Goal: Contribute content

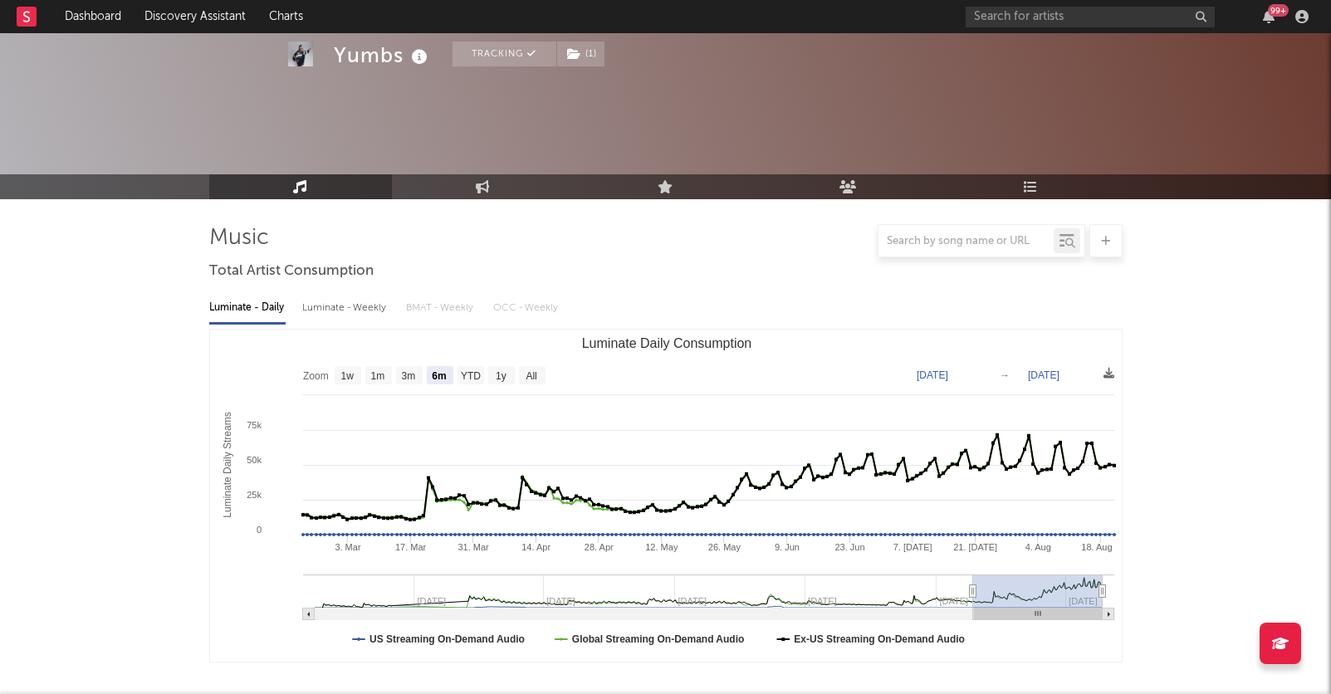
select select "6m"
select select "1w"
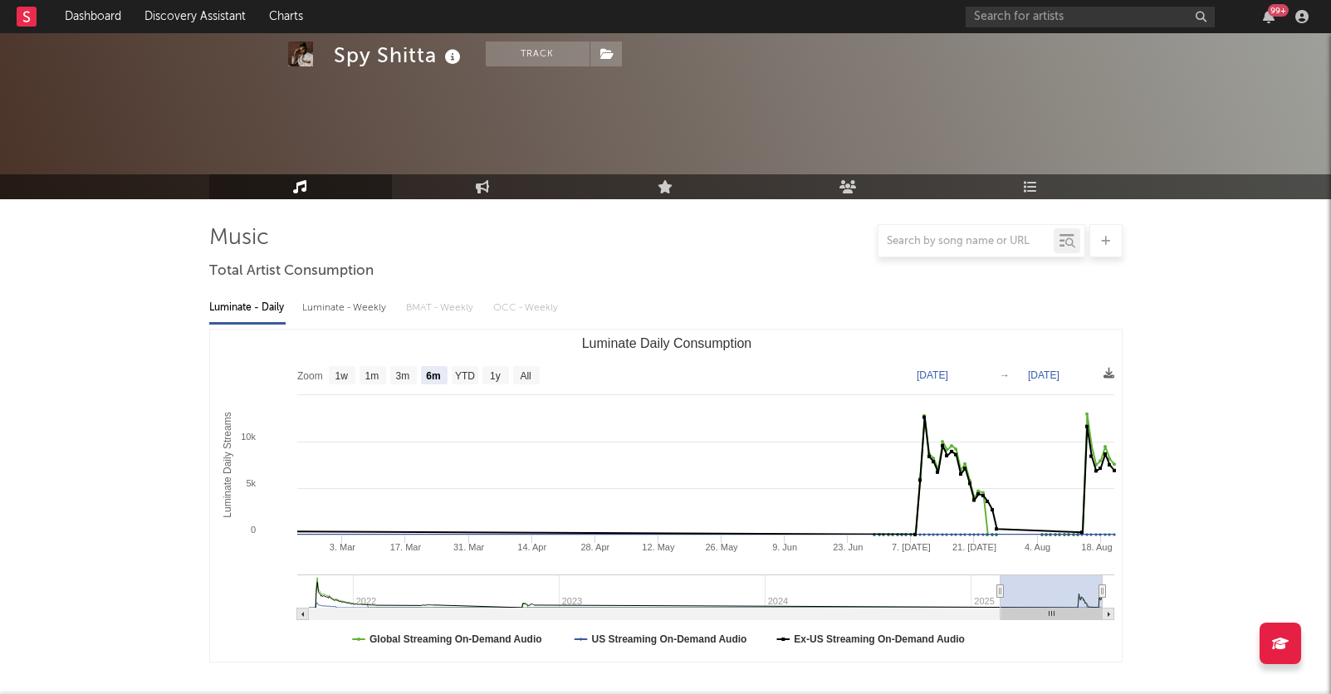
select select "6m"
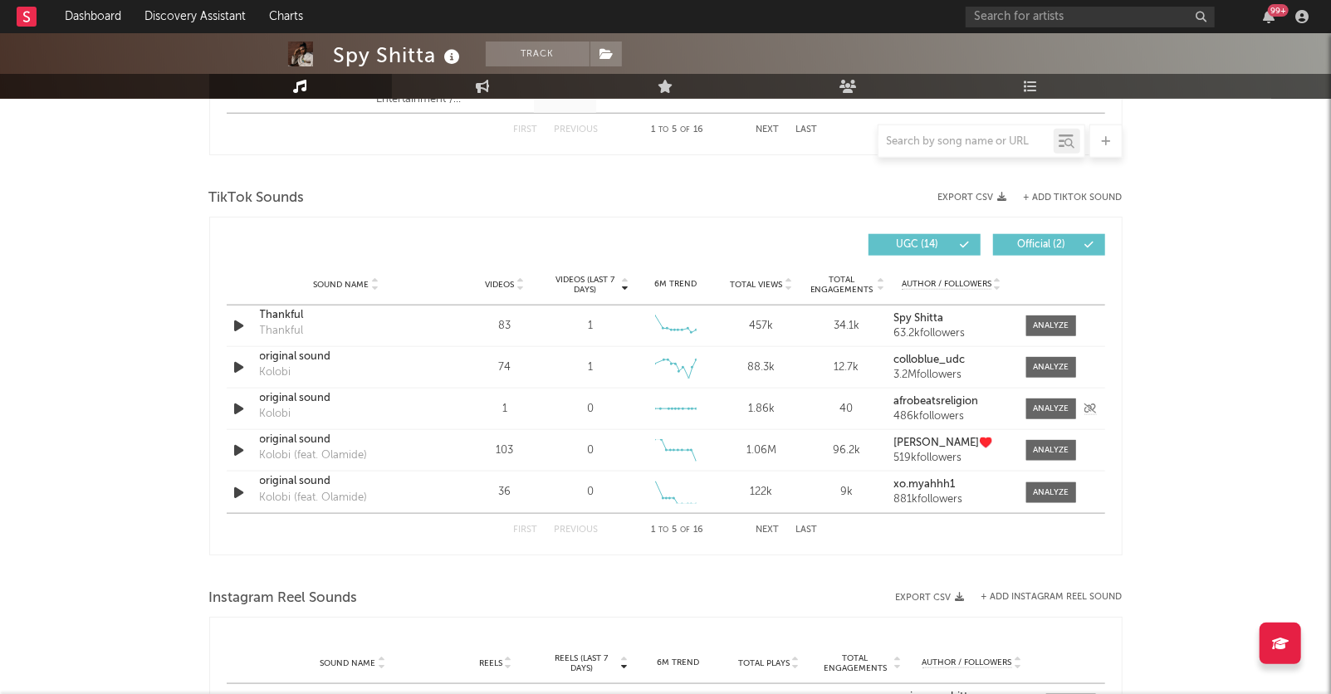
scroll to position [1063, 0]
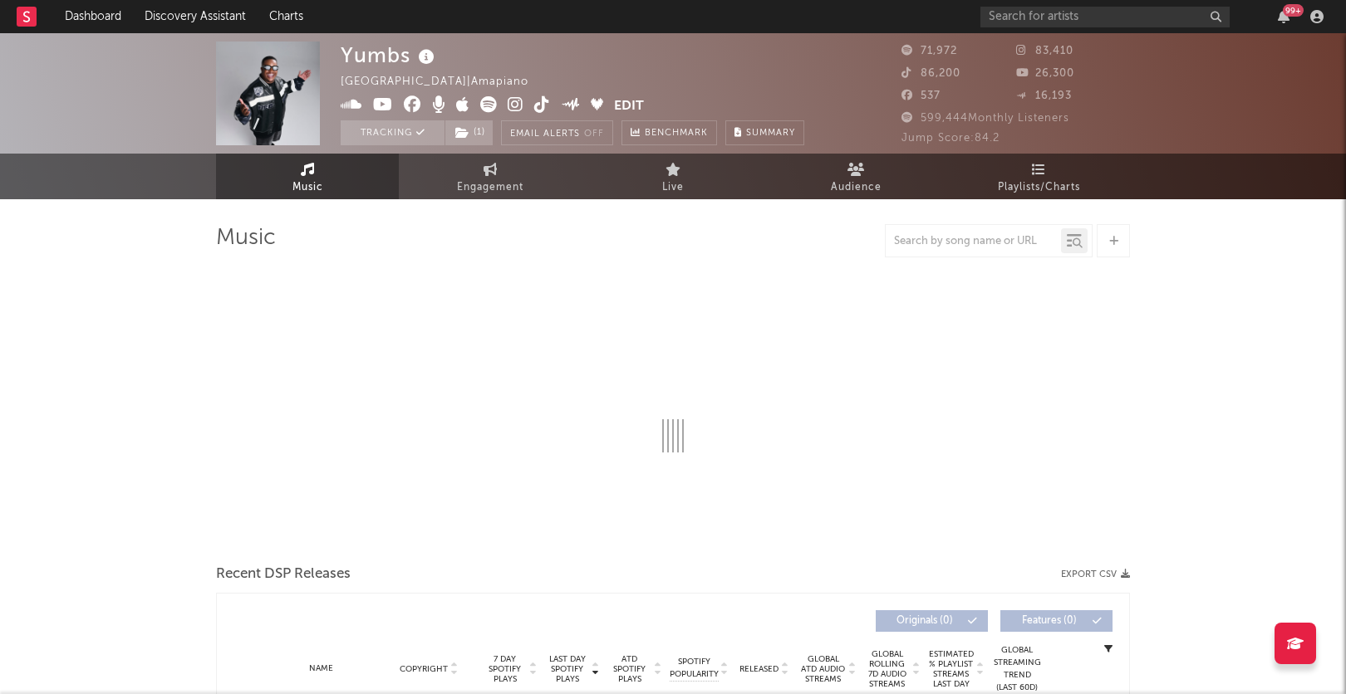
select select "6m"
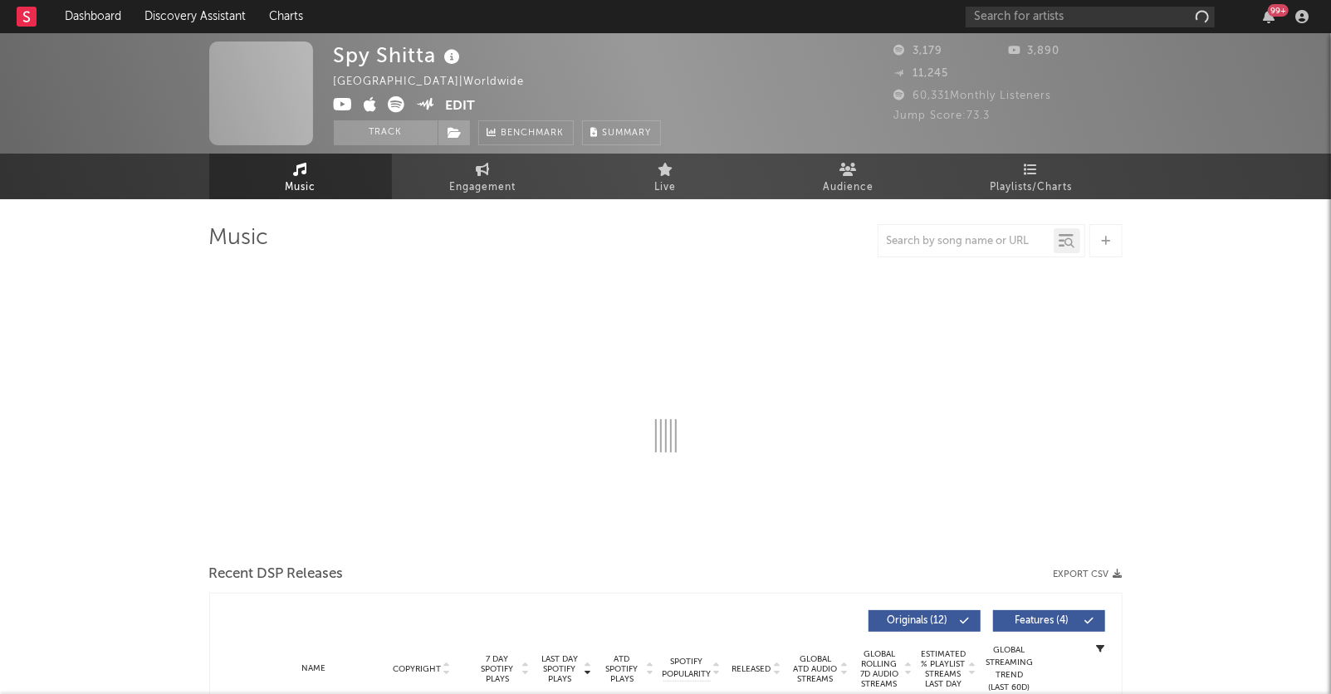
select select "6m"
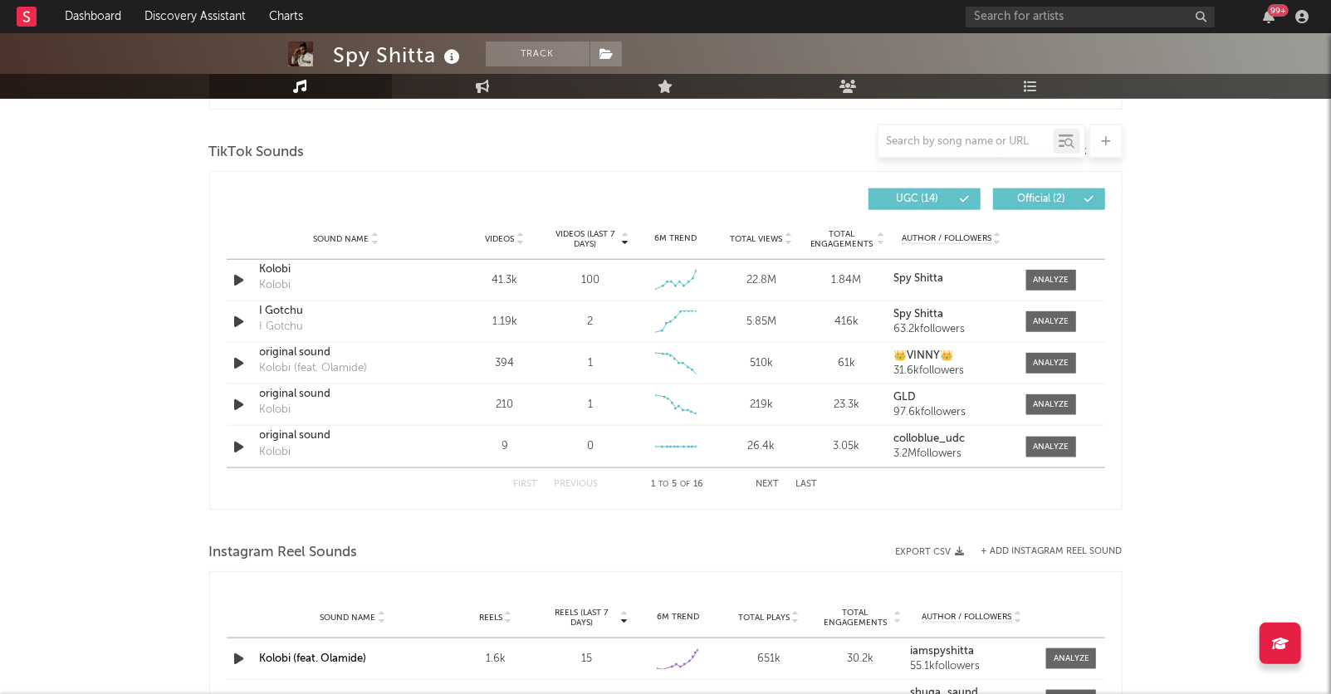
scroll to position [1096, 0]
click at [768, 482] on button "Next" at bounding box center [768, 483] width 23 height 9
click at [769, 479] on button "Next" at bounding box center [768, 483] width 23 height 9
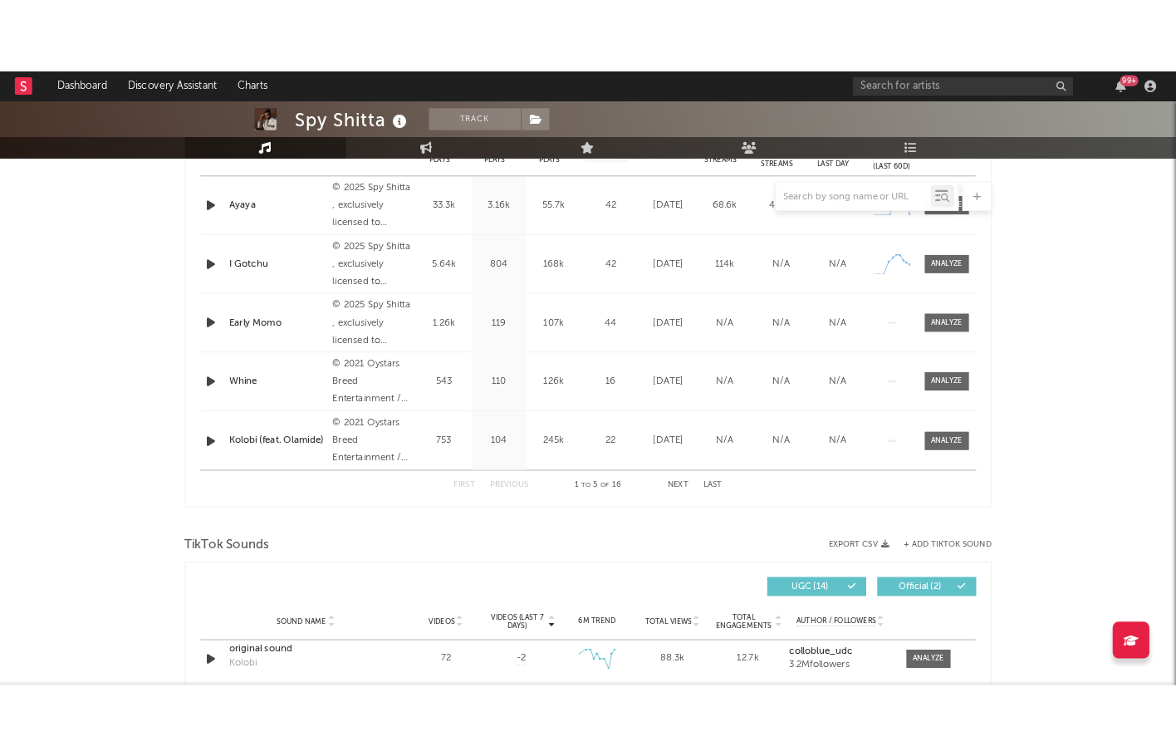
scroll to position [715, 0]
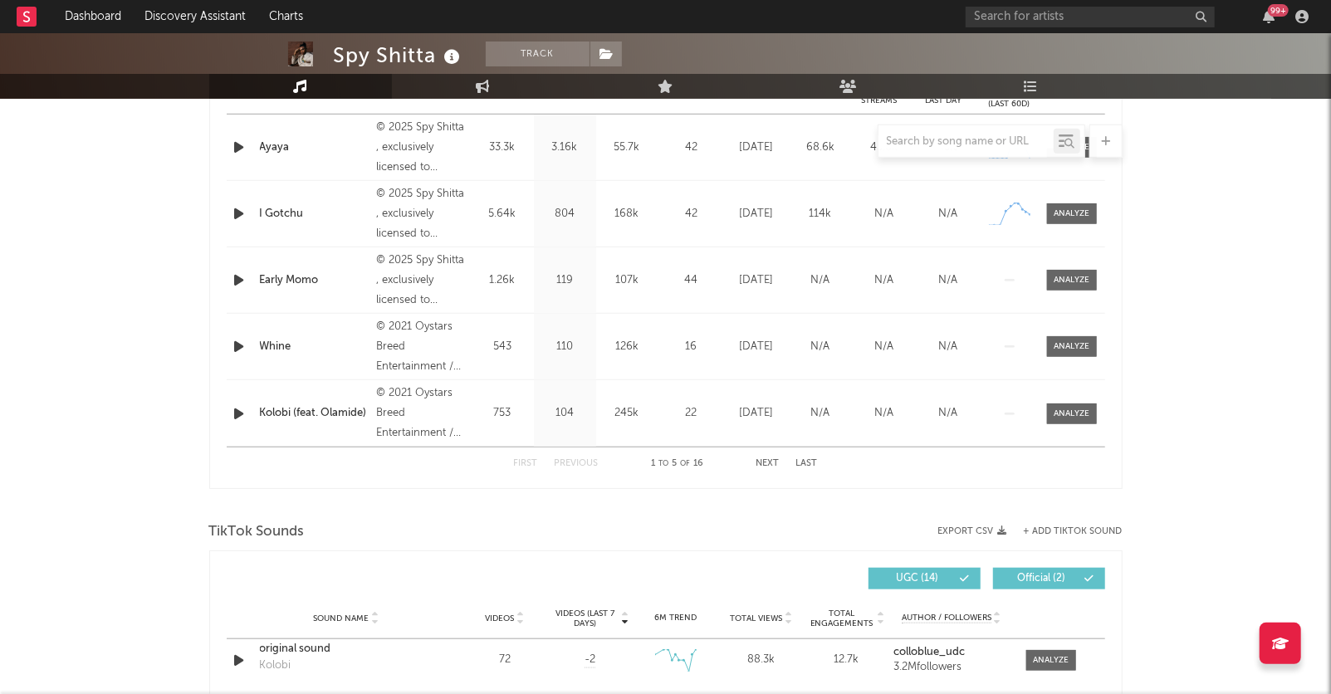
click at [1083, 527] on button "+ Add TikTok Sound" at bounding box center [1073, 531] width 99 height 9
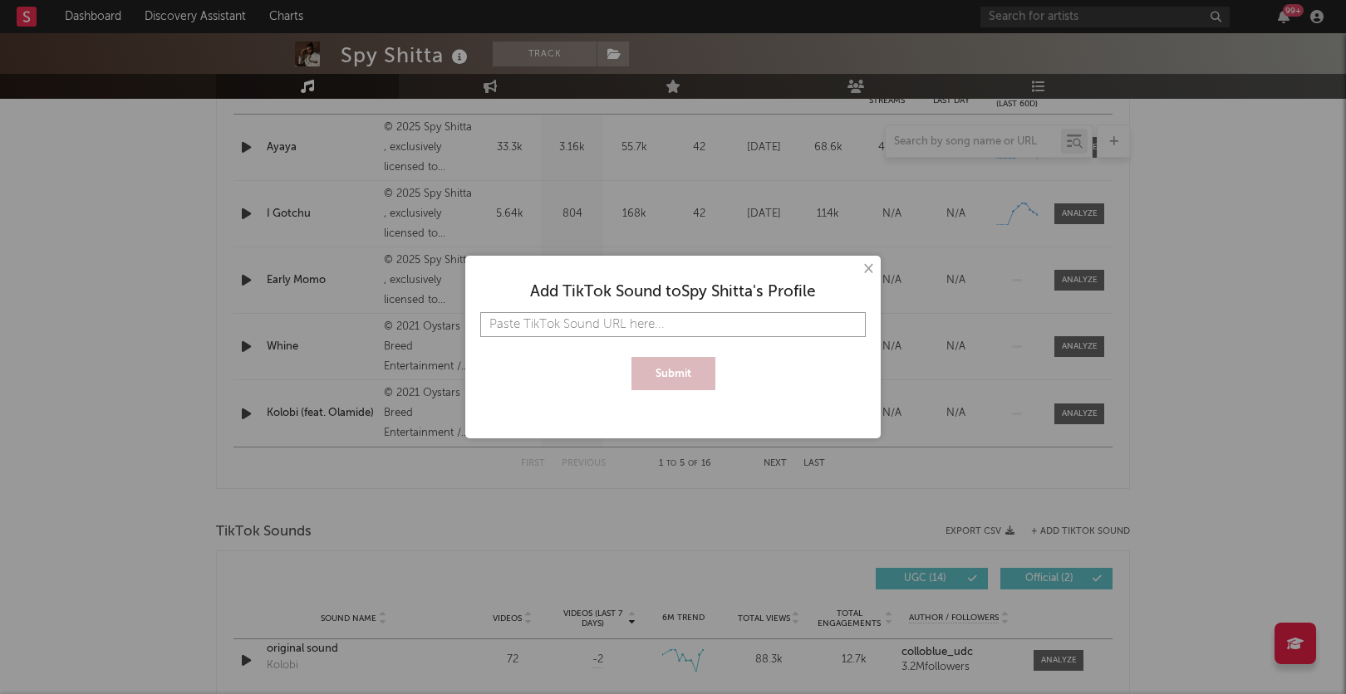
click at [555, 329] on input "text" at bounding box center [672, 324] width 385 height 25
paste input "ttps://vm.tiktok.com/ZMHGWGBphM57K-Q67xs/"
click at [669, 378] on button "Submit" at bounding box center [673, 373] width 84 height 33
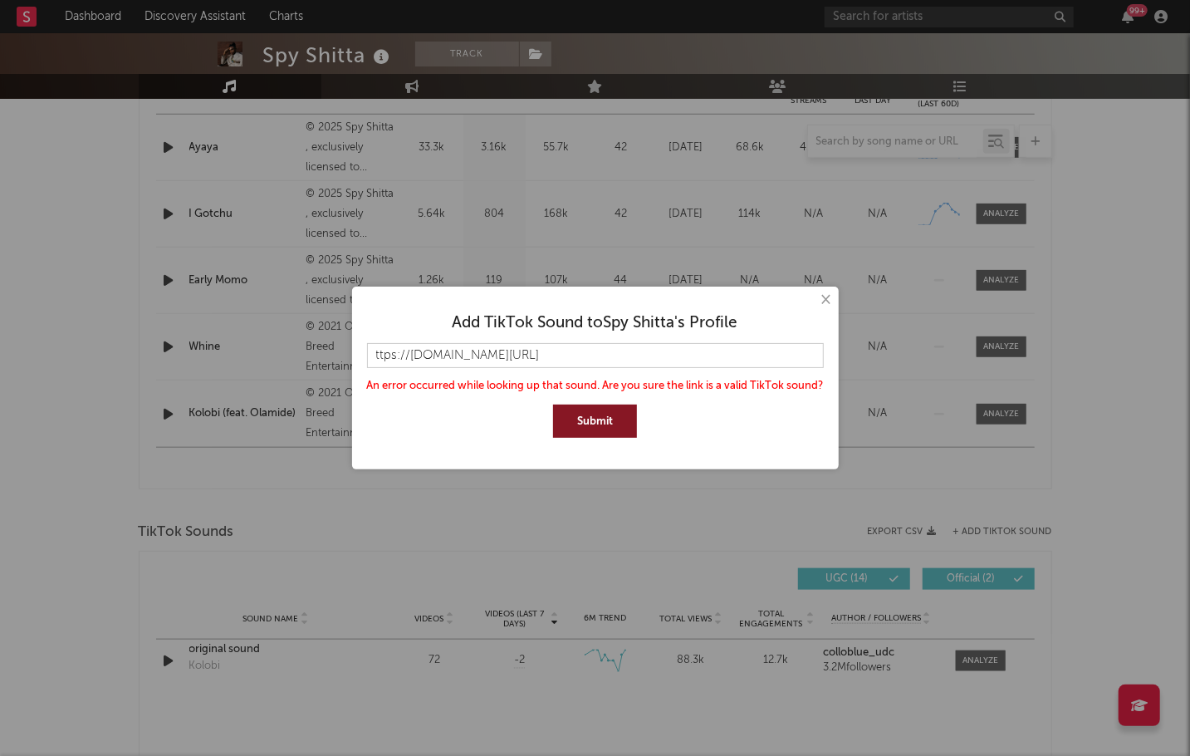
click at [426, 383] on div "An error occurred while looking up that sound. Are you sure the link is a valid…" at bounding box center [595, 386] width 457 height 17
drag, startPoint x: 432, startPoint y: 383, endPoint x: 582, endPoint y: 385, distance: 150.3
click at [579, 385] on div "An error occurred while looking up that sound. Are you sure the link is a valid…" at bounding box center [595, 386] width 457 height 17
drag, startPoint x: 620, startPoint y: 386, endPoint x: 676, endPoint y: 389, distance: 56.5
click at [651, 385] on div "An error occurred while looking up that sound. Are you sure the link is a valid…" at bounding box center [595, 386] width 457 height 17
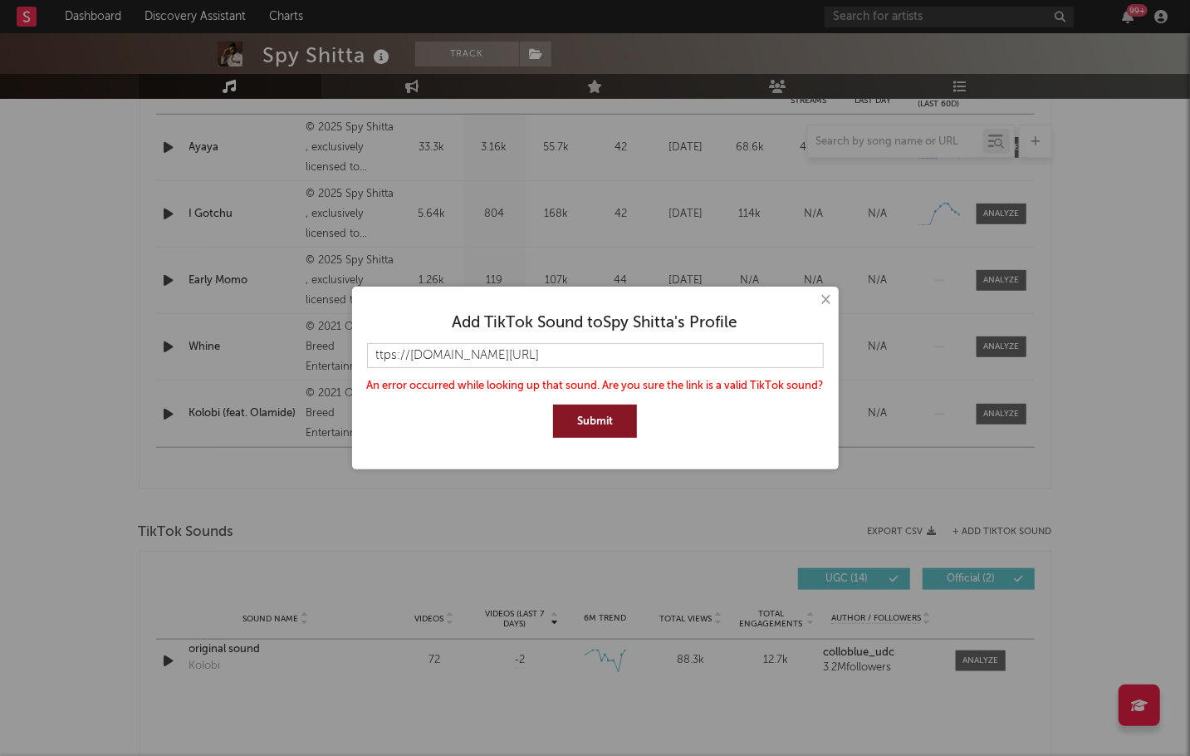
drag, startPoint x: 676, startPoint y: 389, endPoint x: 648, endPoint y: 418, distance: 40.5
click at [674, 390] on div "An error occurred while looking up that sound. Are you sure the link is a valid…" at bounding box center [595, 386] width 457 height 17
click at [628, 415] on button "Submit" at bounding box center [595, 421] width 84 height 33
click at [738, 428] on div at bounding box center [595, 421] width 457 height 33
click at [376, 352] on input "ttps://vm.tiktok.com/ZMHGWGBphM57K-Q67xs/" at bounding box center [595, 355] width 457 height 25
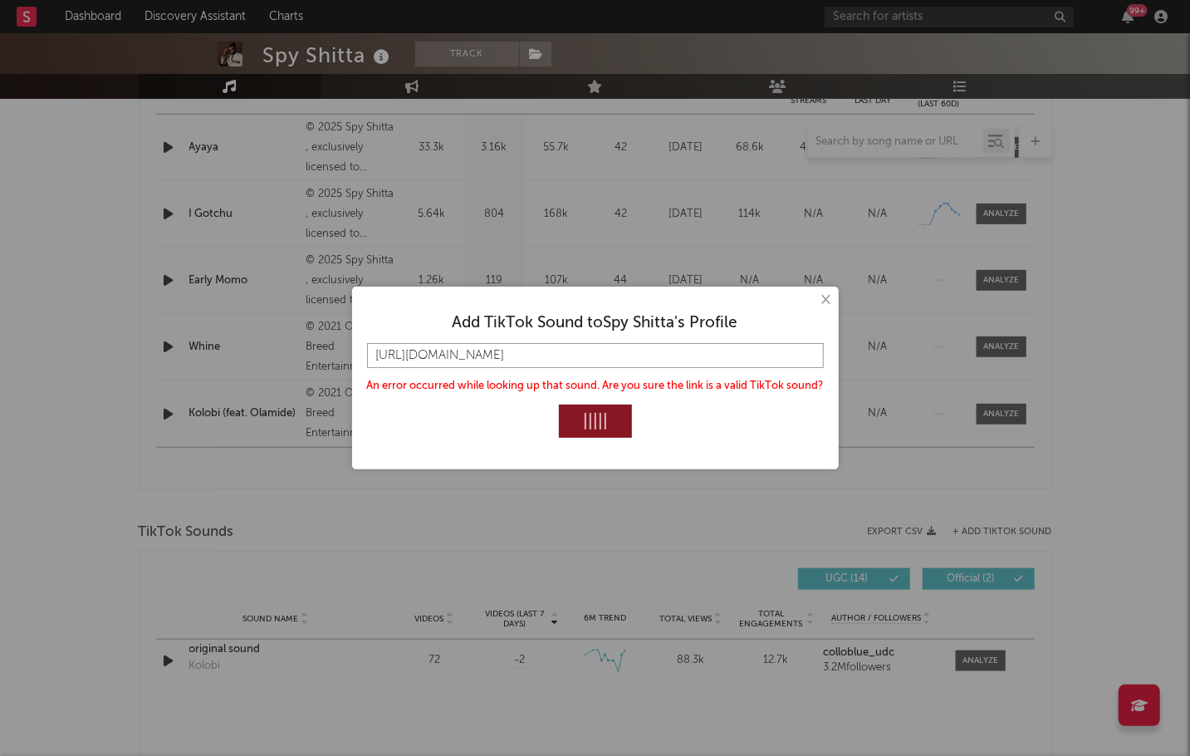
type input "https://vm.tiktok.com/ZMHGWGBphM57K-Q67xs/"
click at [546, 367] on input "https://vm.tiktok.com/ZMHGWGBphM57K-Q67xs/" at bounding box center [595, 355] width 457 height 25
click at [546, 360] on input "https://vm.tiktok.com/ZMHGWGBphM57K-Q67xs/" at bounding box center [595, 355] width 457 height 25
click at [656, 419] on div at bounding box center [595, 421] width 457 height 33
click at [669, 357] on input "https://vm.tiktok.com/ZMHGWGBphM57K-Q67xs/" at bounding box center [595, 355] width 457 height 25
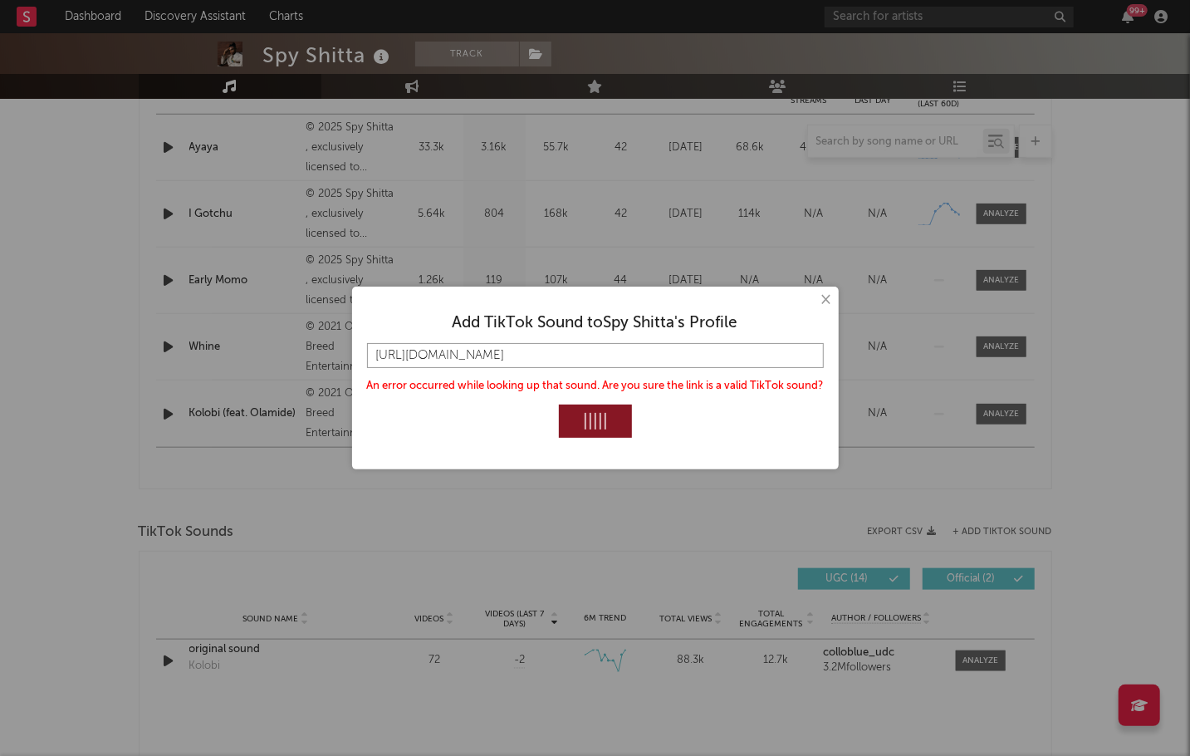
click at [706, 352] on input "https://vm.tiktok.com/ZMHGWGBphM57K-Q67xs/" at bounding box center [595, 355] width 457 height 25
click at [826, 297] on button "×" at bounding box center [825, 300] width 18 height 18
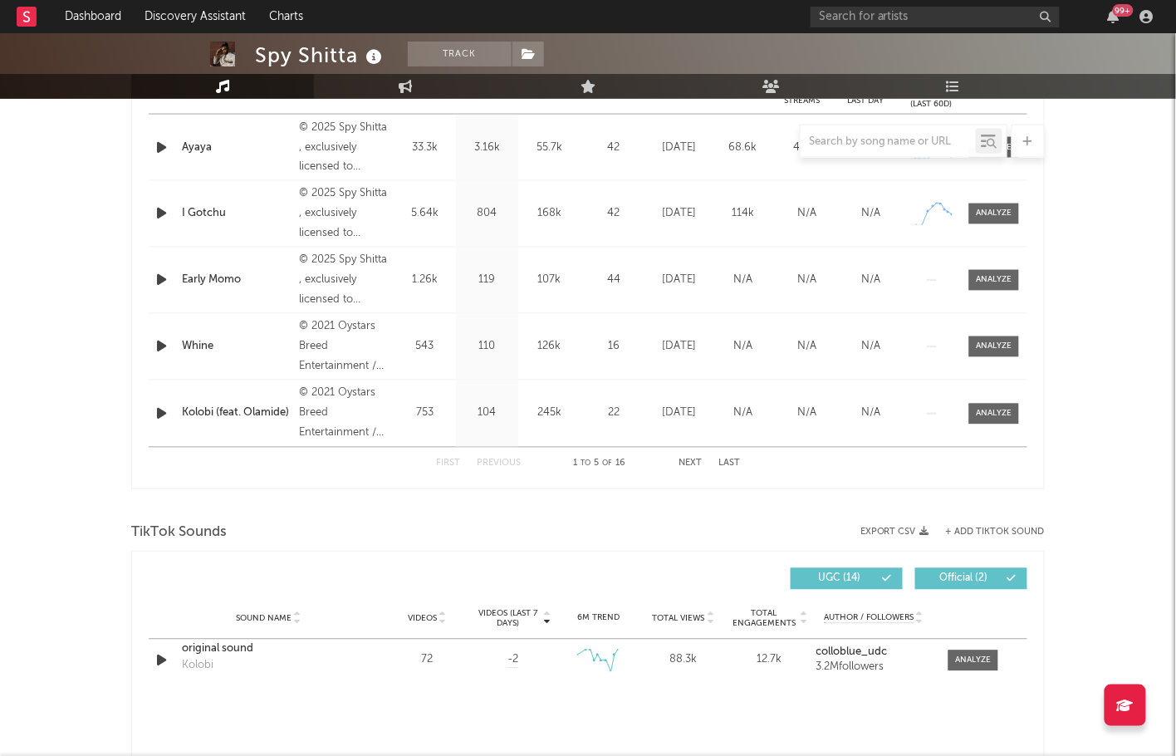
click at [1036, 140] on div at bounding box center [1028, 141] width 33 height 33
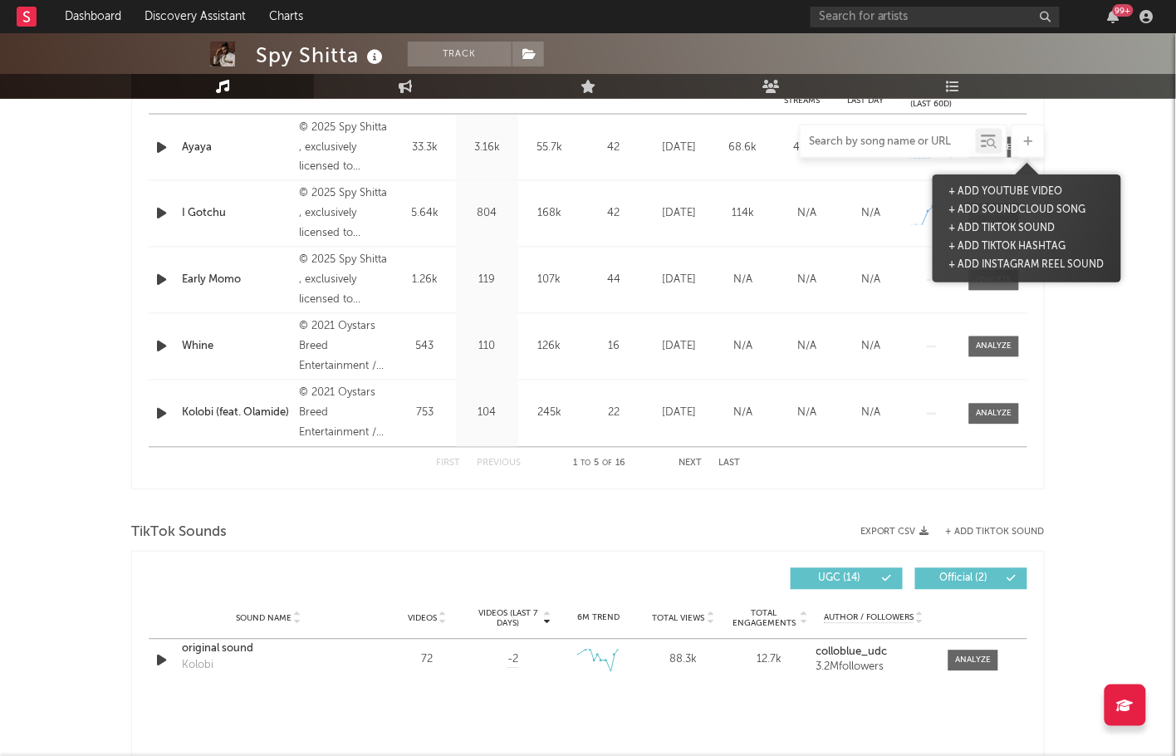
click at [941, 143] on input "text" at bounding box center [888, 141] width 175 height 13
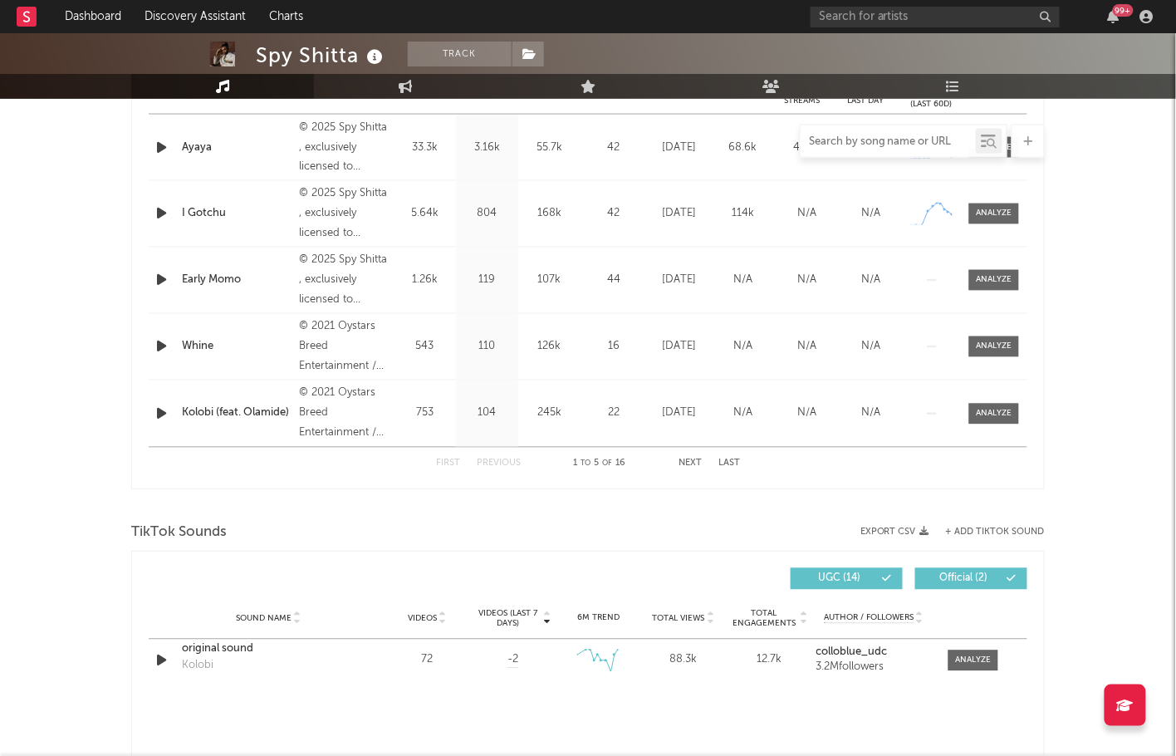
paste input "https://vm.tiktok.com/ZMHGWGBphM57K-Q67xs/"
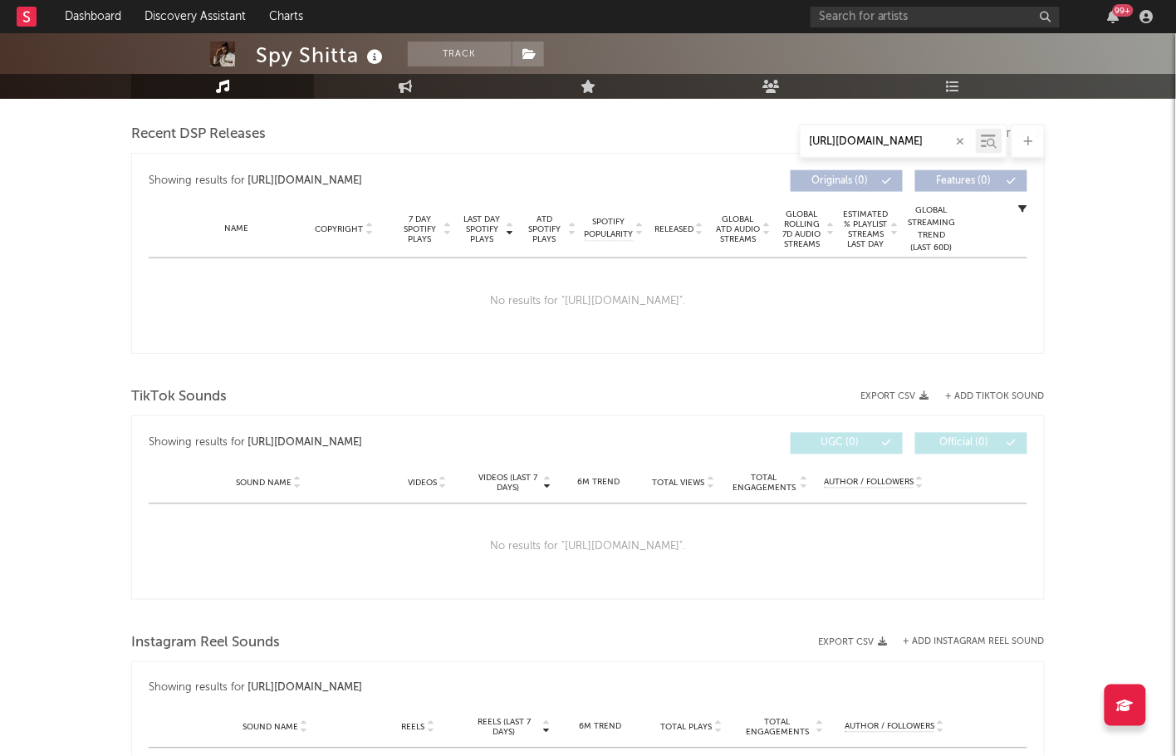
scroll to position [584, 0]
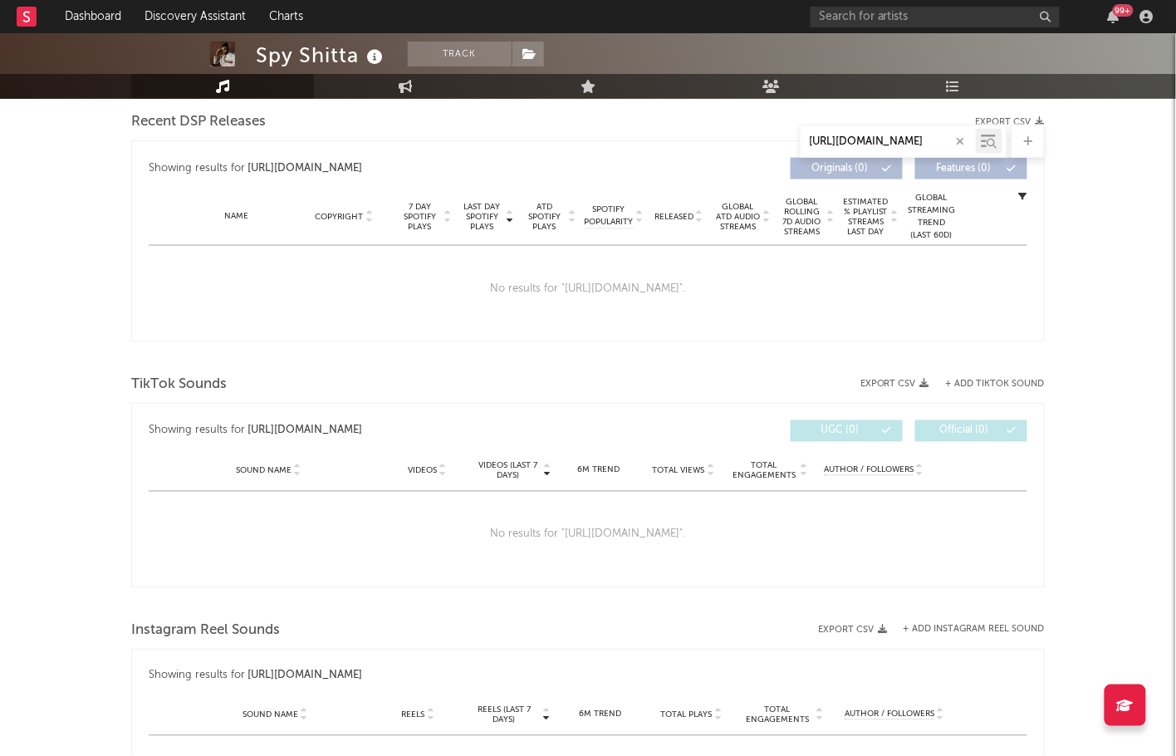
type input "https://vm.tiktok.com/ZMHGWGBphM57K-Q67xs/"
click at [1067, 414] on div "Spy Shitta Track Nigeria | Worldwide Edit Track Benchmark Summary 3,179 3,890 1…" at bounding box center [588, 321] width 1176 height 1745
click at [1001, 386] on button "+ Add TikTok Sound" at bounding box center [995, 384] width 99 height 9
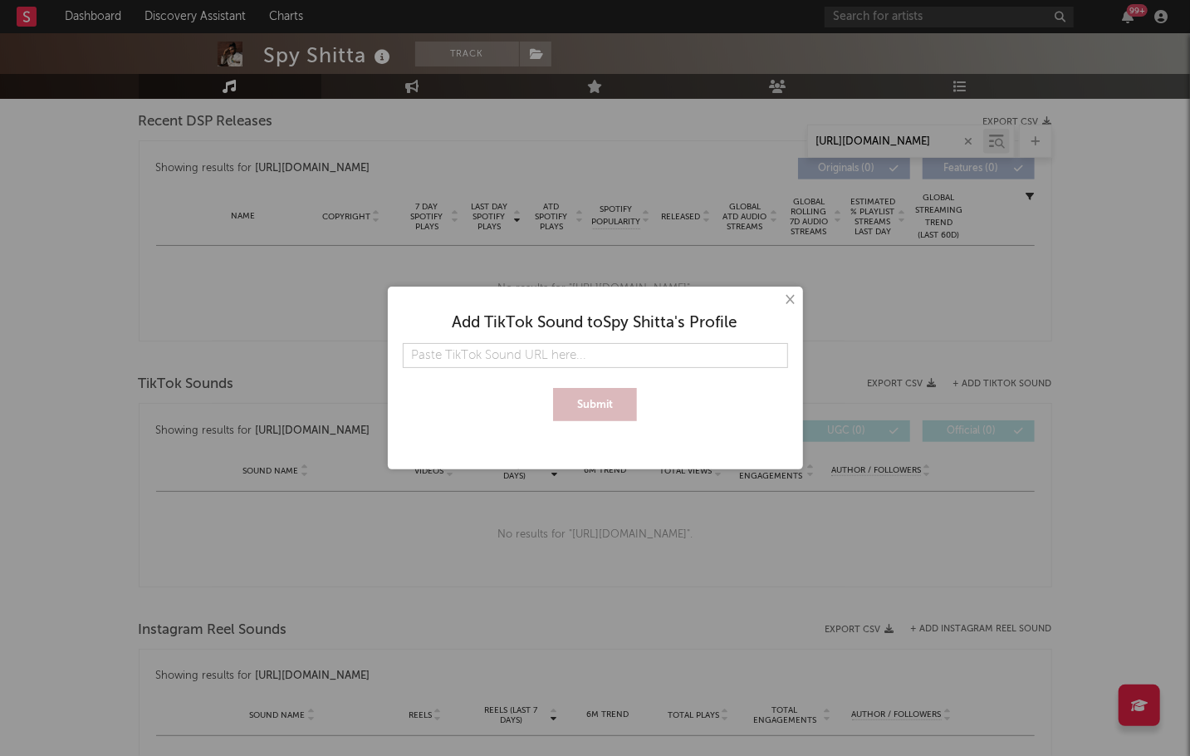
click at [624, 356] on input "text" at bounding box center [595, 355] width 385 height 25
type input "https://vm.tiktok.com/ZMHGWGBphM57K-Q67xs/"
click at [598, 404] on button "Submit" at bounding box center [595, 404] width 84 height 33
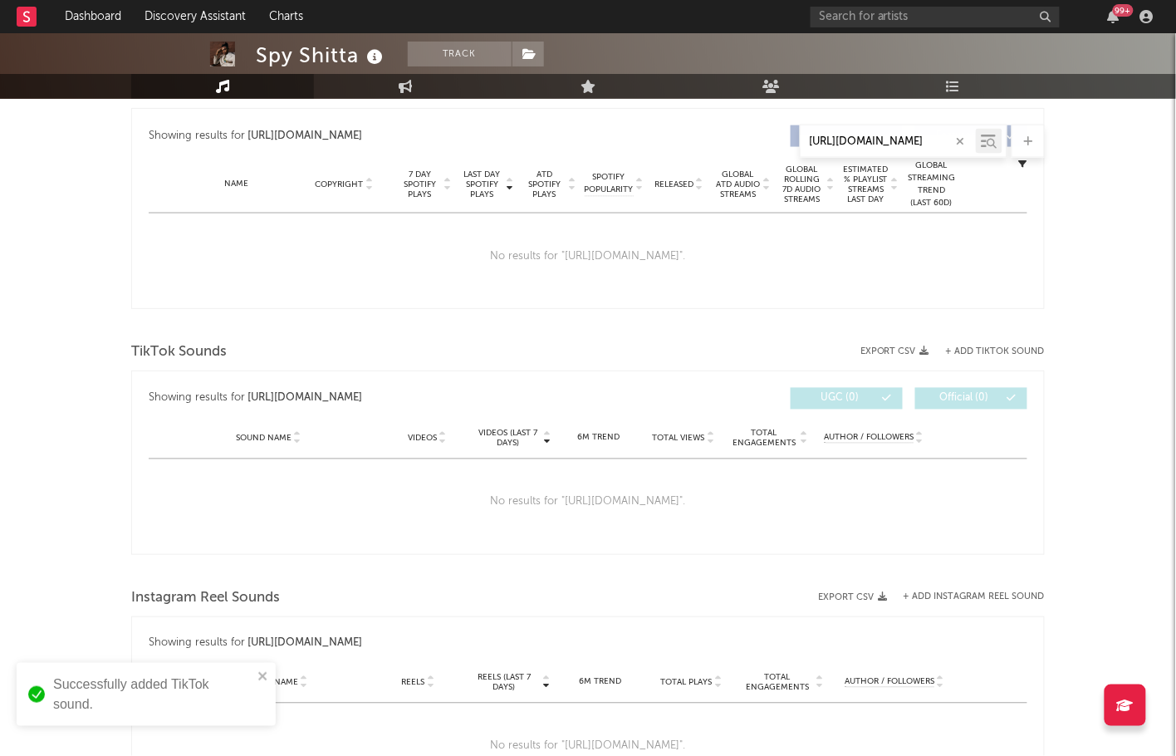
scroll to position [799, 0]
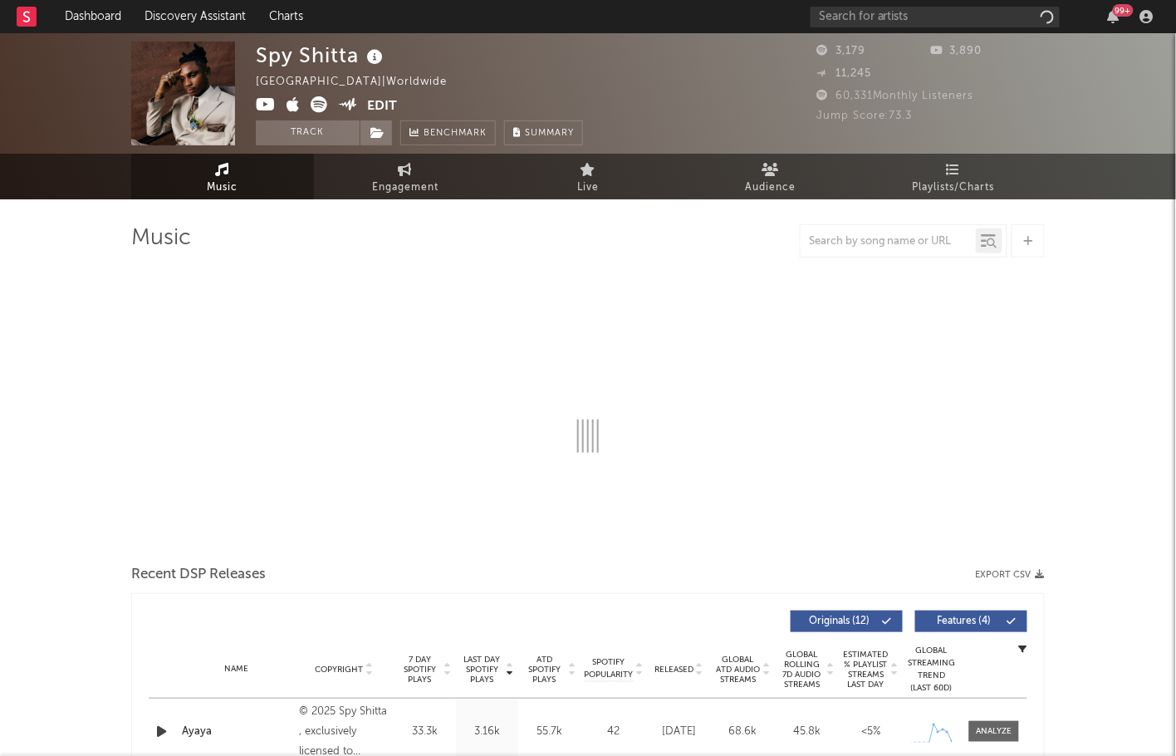
select select "6m"
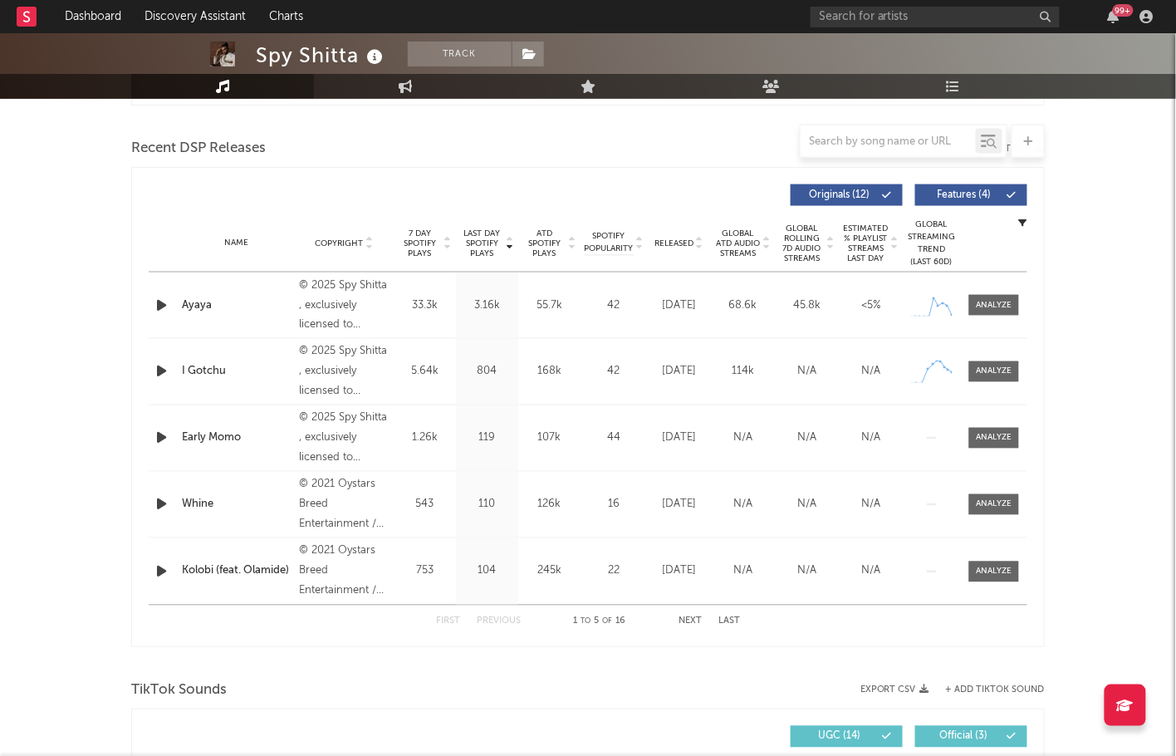
scroll to position [558, 0]
click at [996, 303] on div at bounding box center [995, 304] width 36 height 12
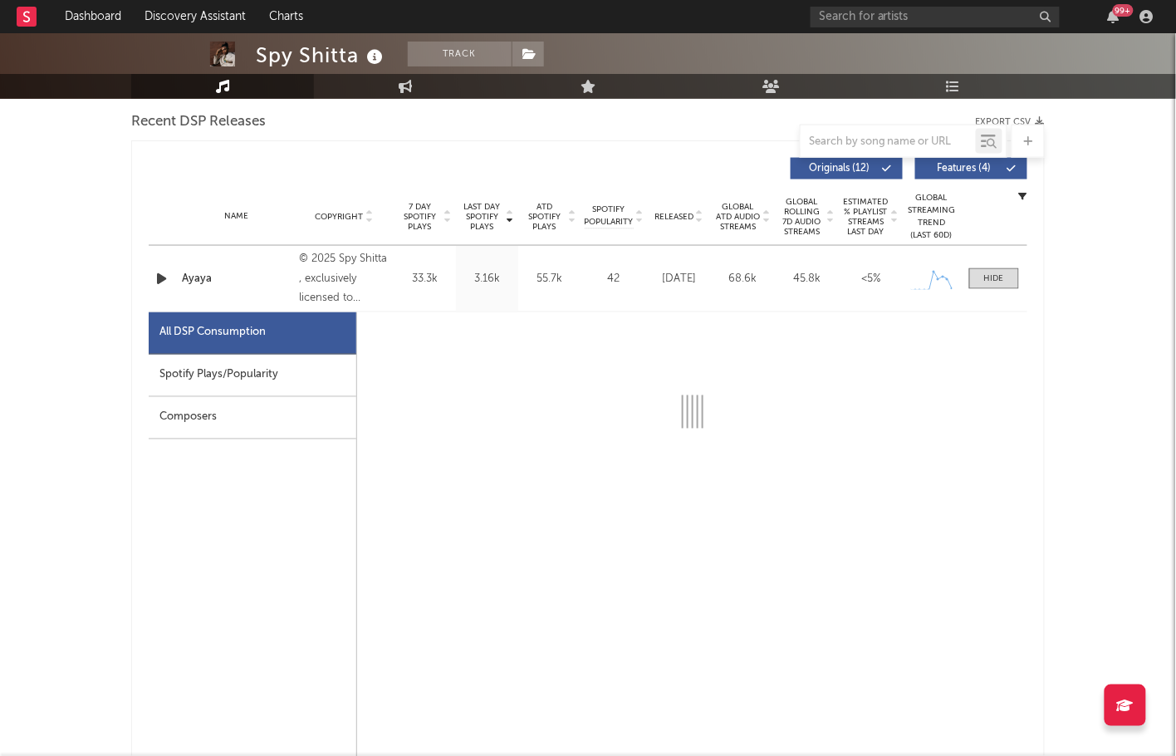
select select "1w"
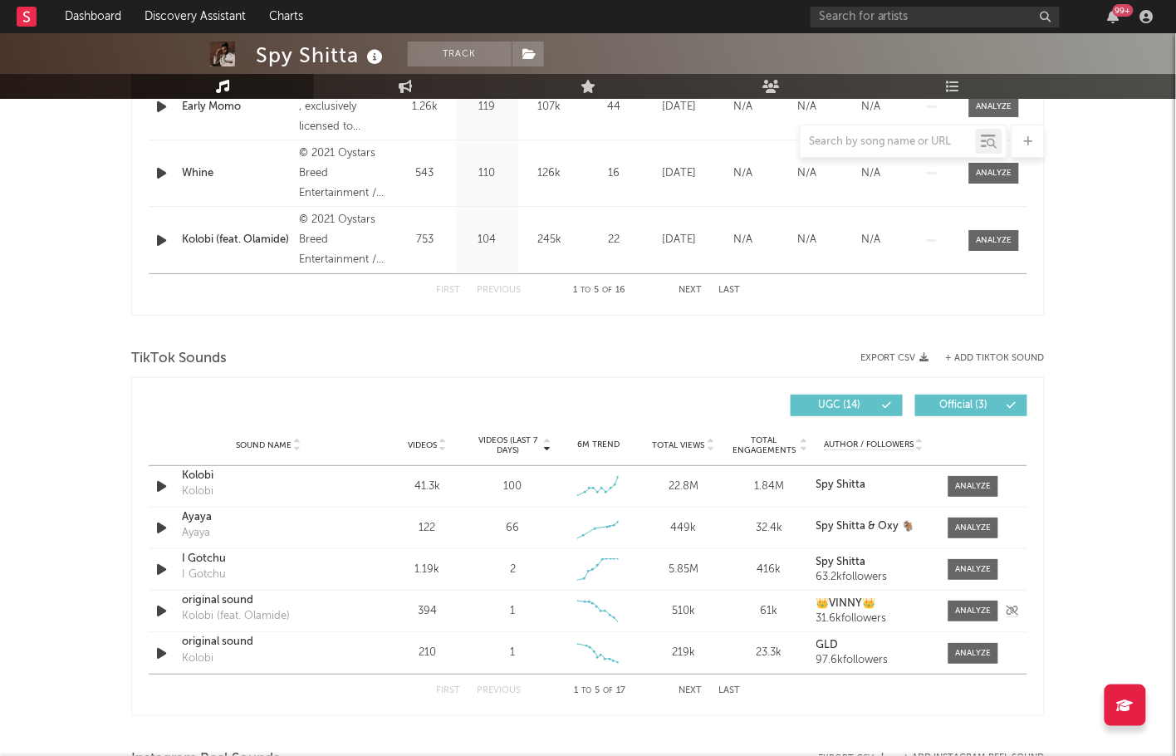
scroll to position [1734, 0]
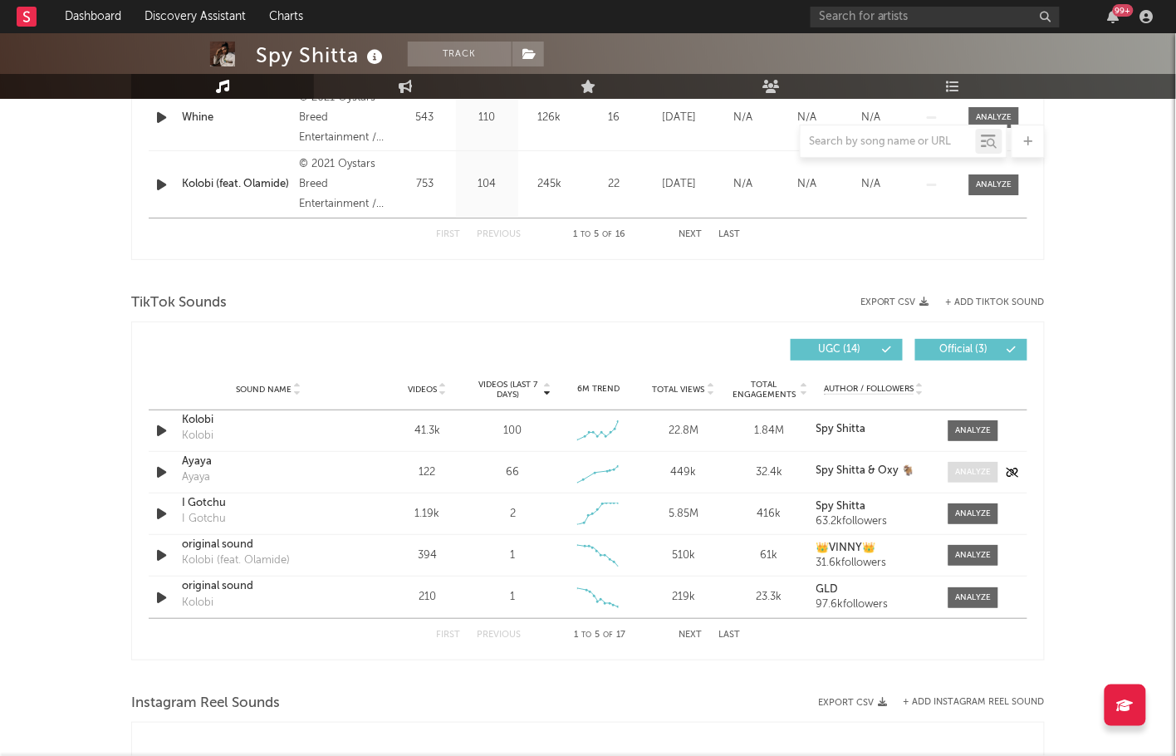
click at [973, 476] on span at bounding box center [974, 472] width 50 height 21
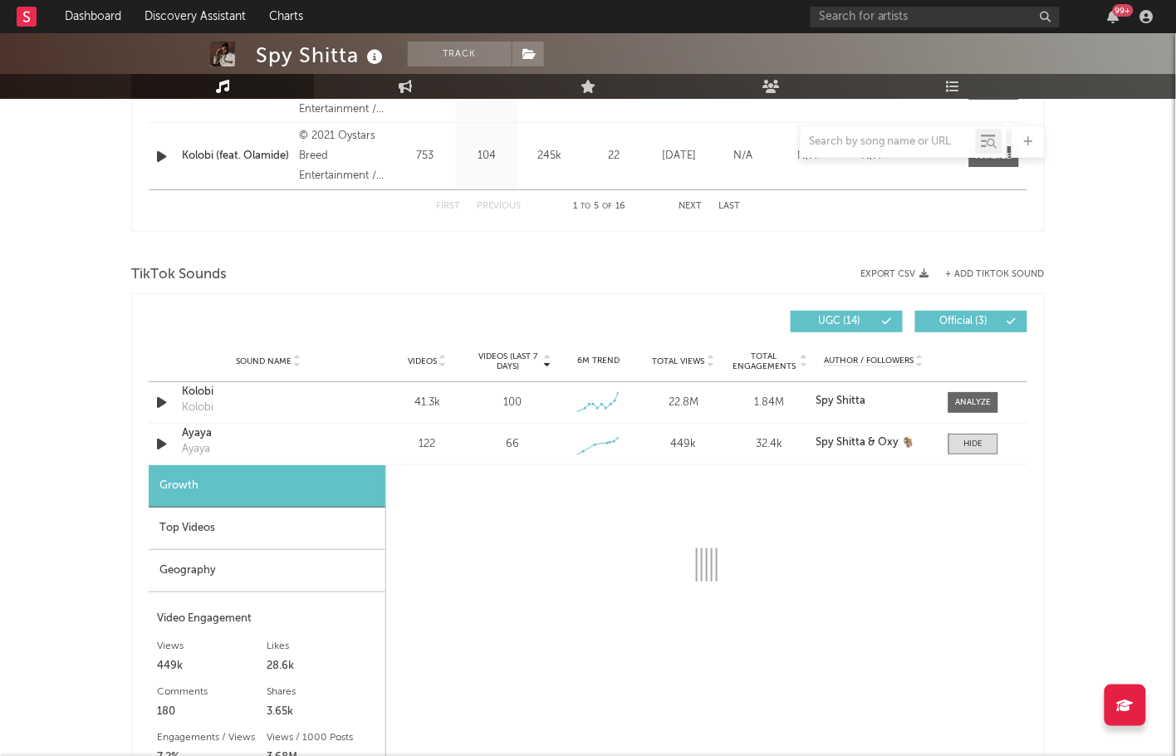
scroll to position [1767, 0]
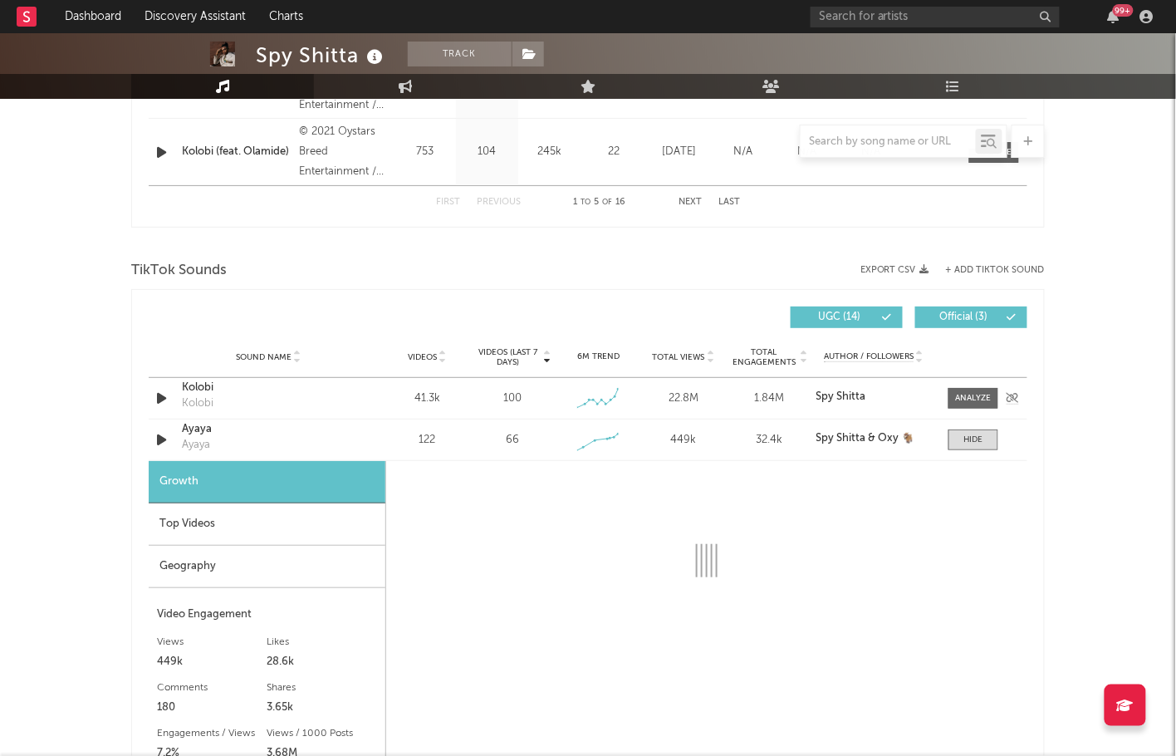
select select "1w"
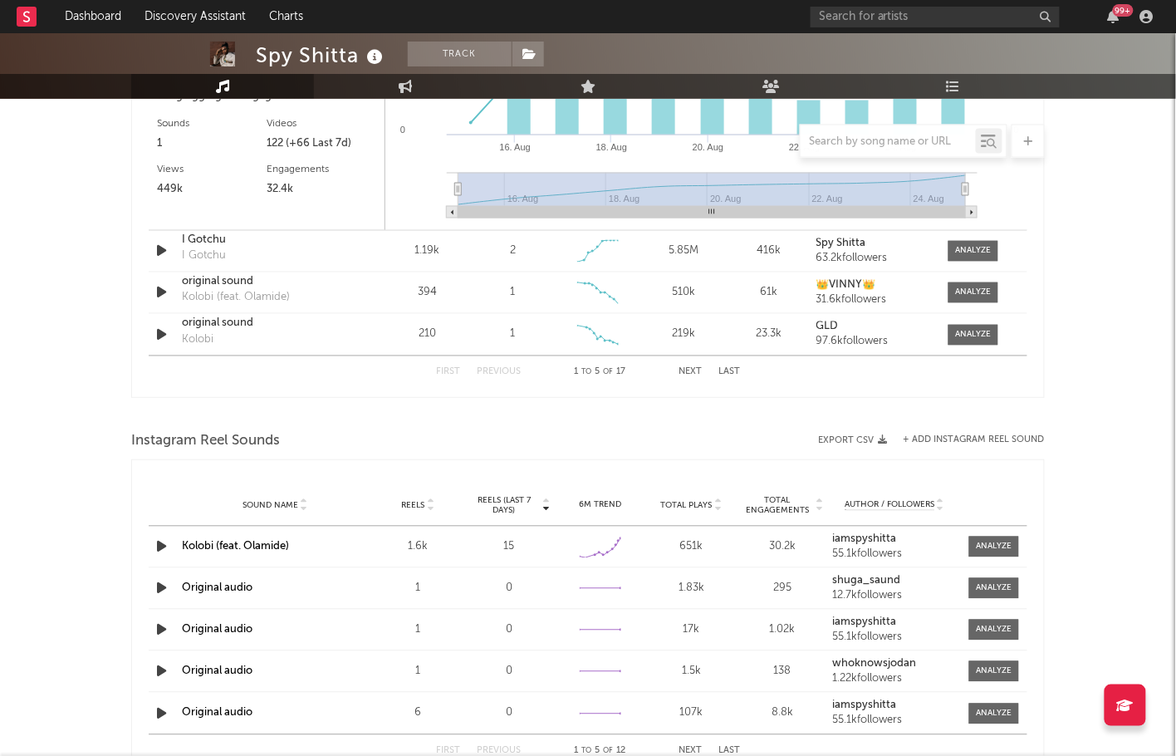
scroll to position [2451, 0]
